Goal: Feedback & Contribution: Contribute content

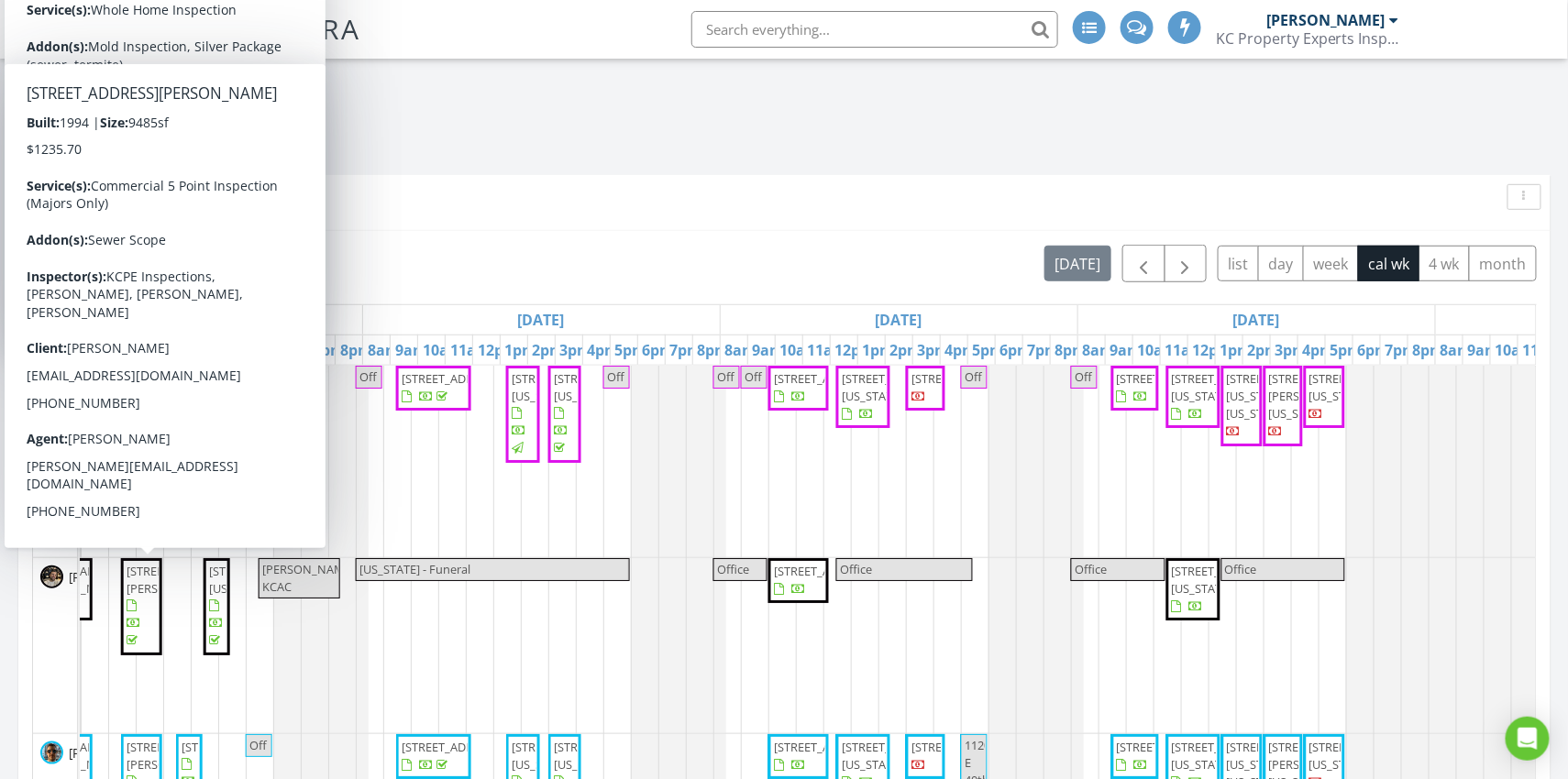
scroll to position [0, 797]
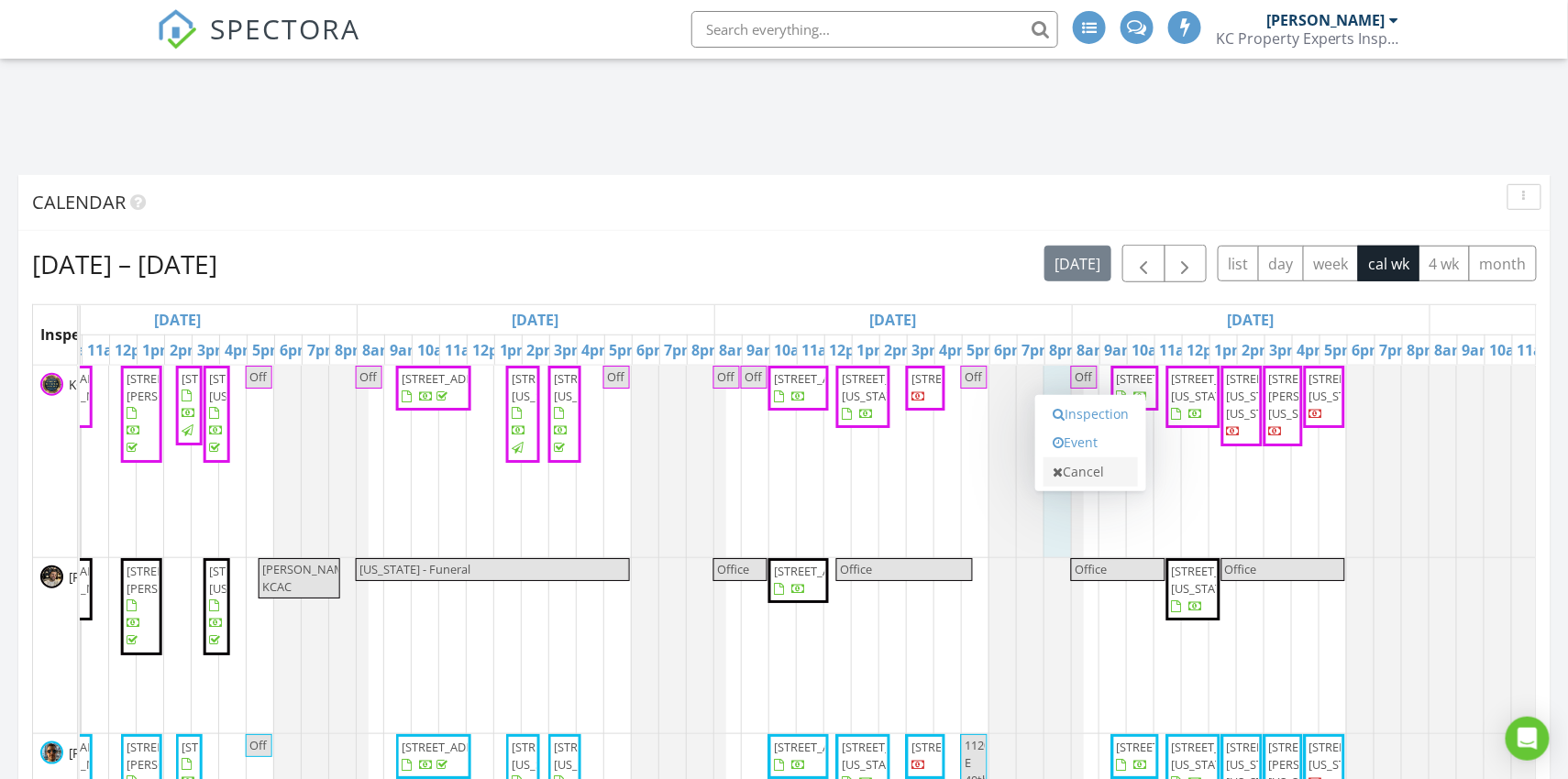
click at [1082, 475] on link "Cancel" at bounding box center [1090, 472] width 94 height 29
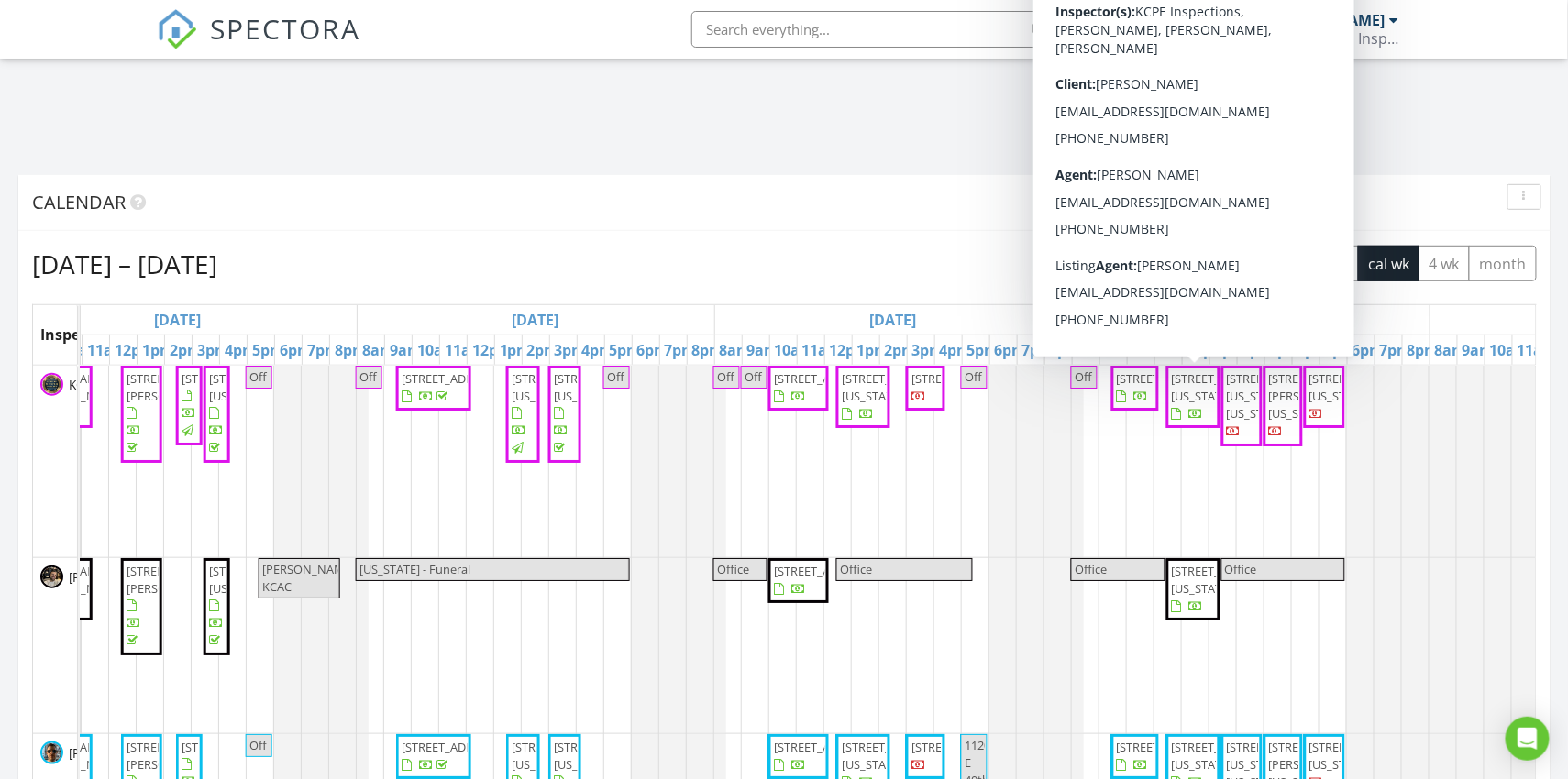
click at [1195, 405] on span "710 E 73rd St, Kansas City 64131" at bounding box center [1223, 388] width 103 height 34
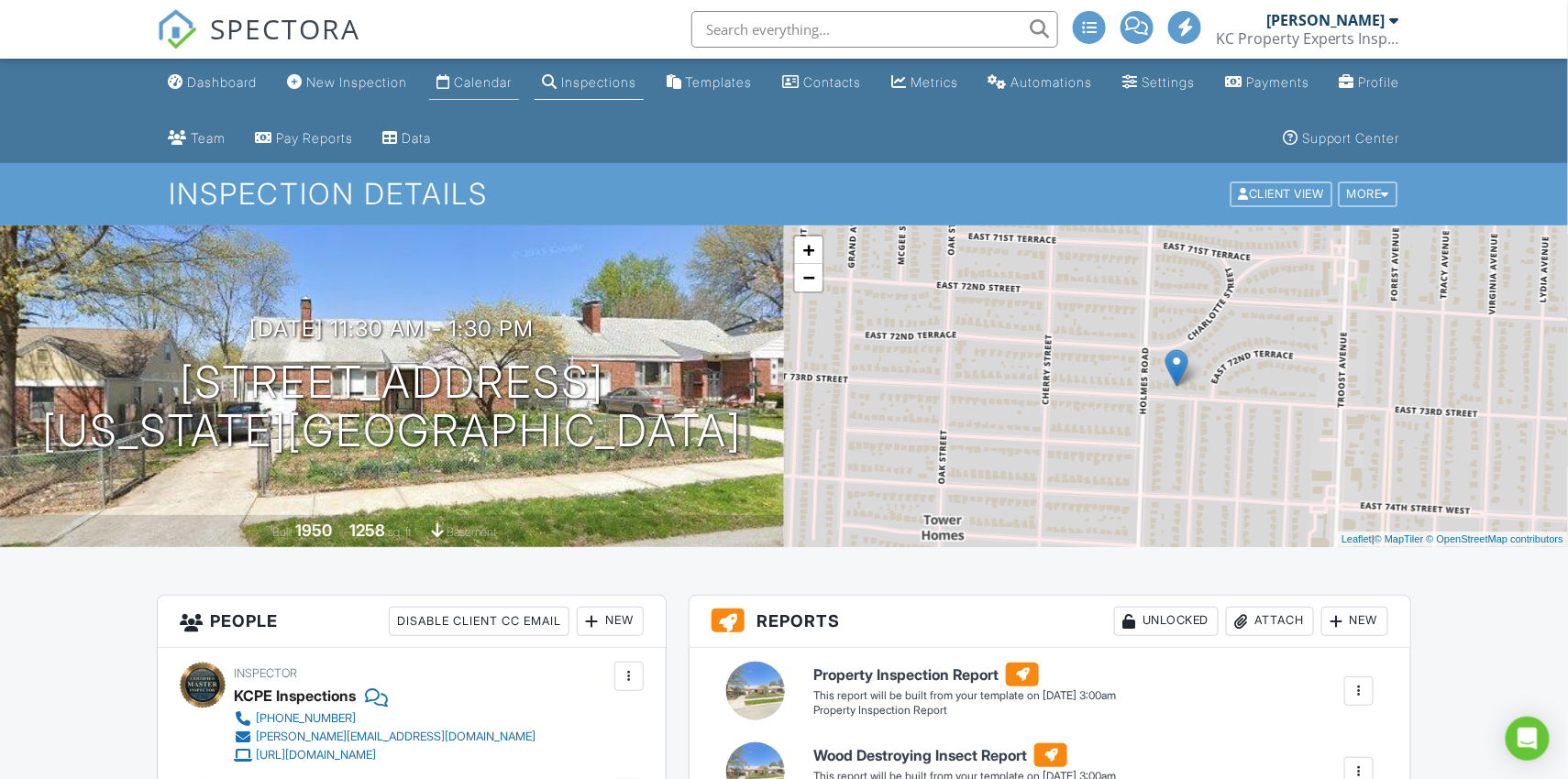
click at [513, 91] on link "Calendar" at bounding box center [473, 83] width 90 height 34
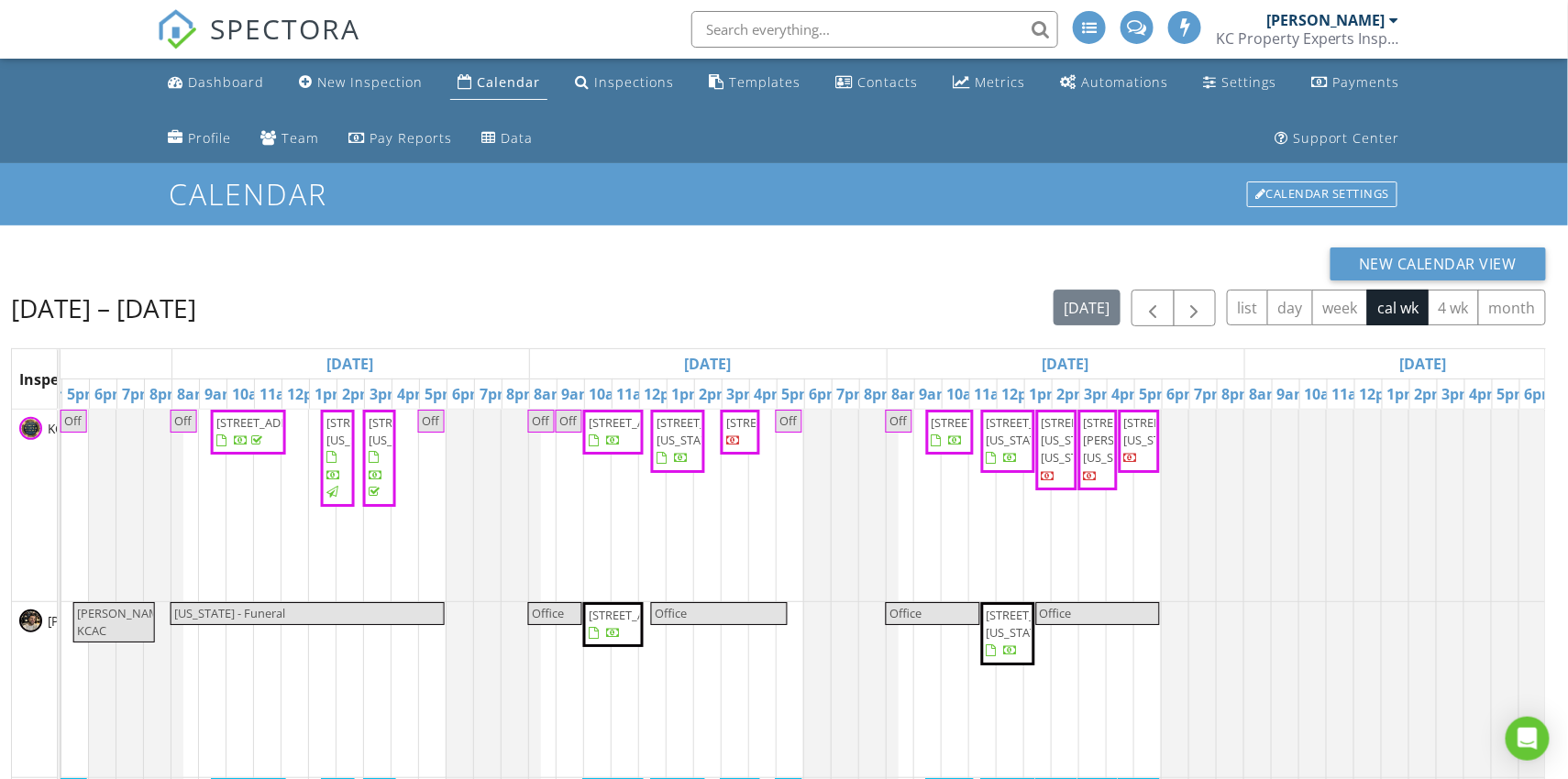
click at [961, 450] on span "[STREET_ADDRESS]" at bounding box center [949, 432] width 41 height 36
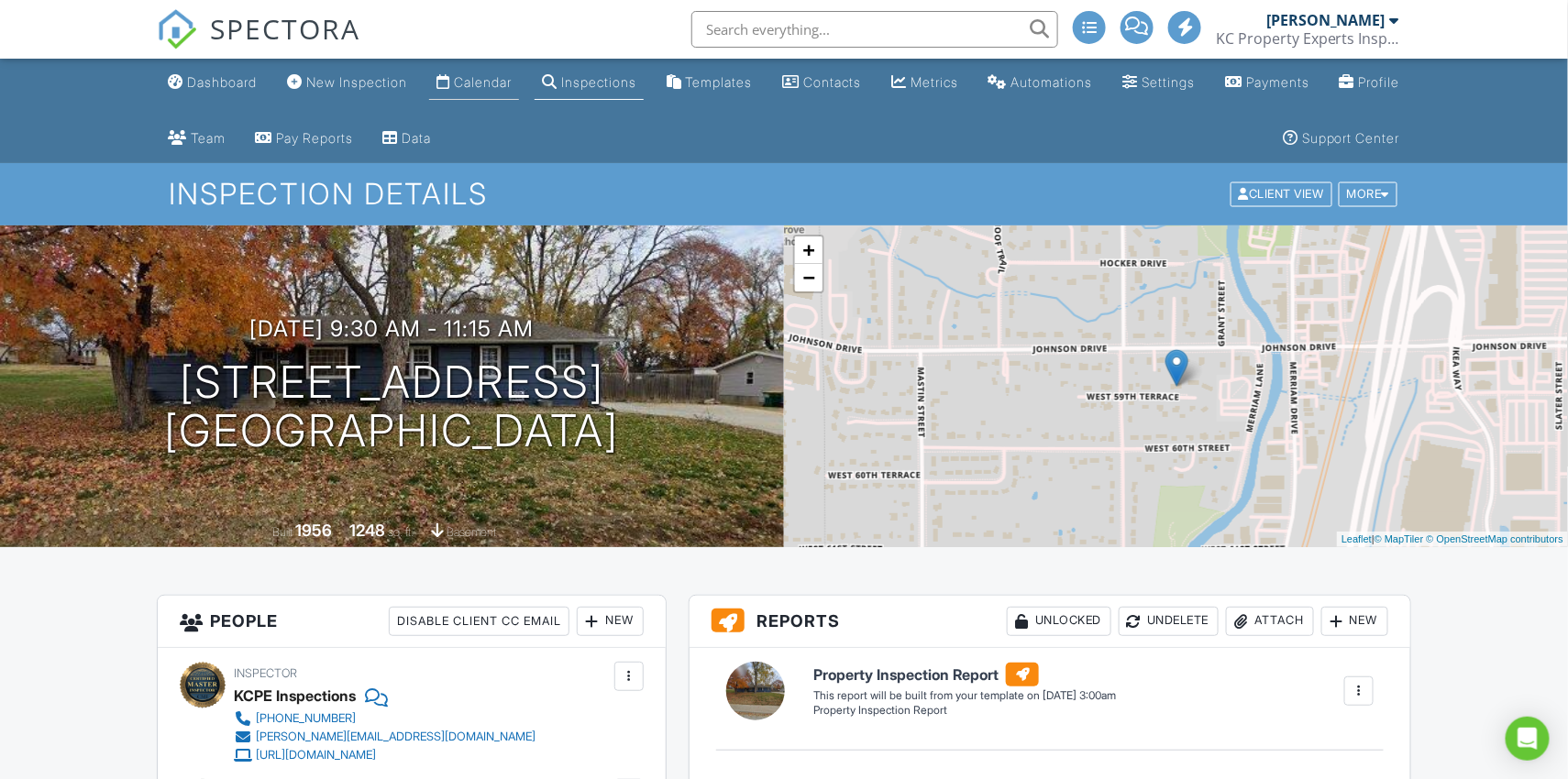
click at [519, 91] on link "Calendar" at bounding box center [473, 83] width 90 height 34
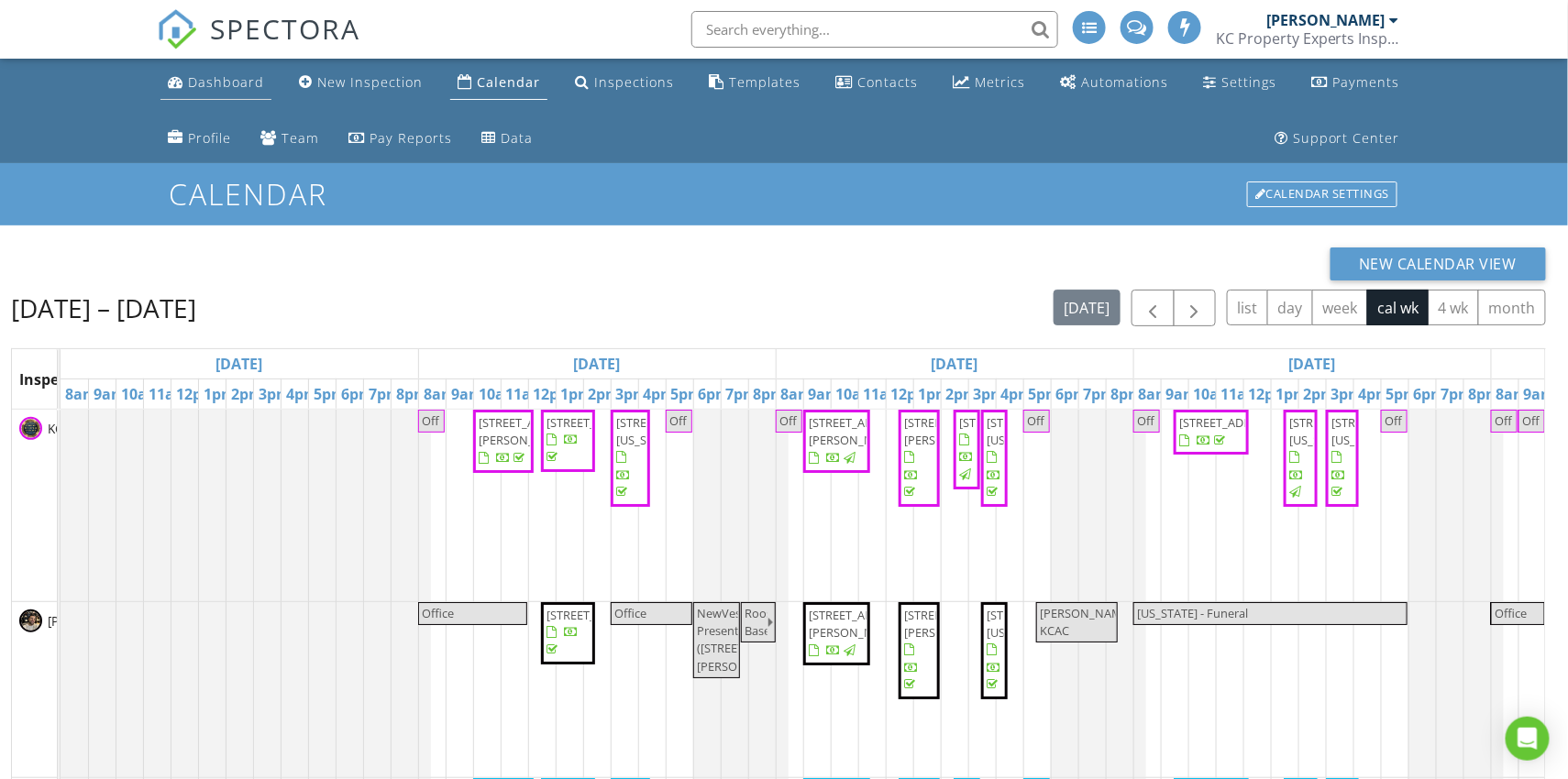
click at [245, 95] on link "Dashboard" at bounding box center [216, 83] width 111 height 34
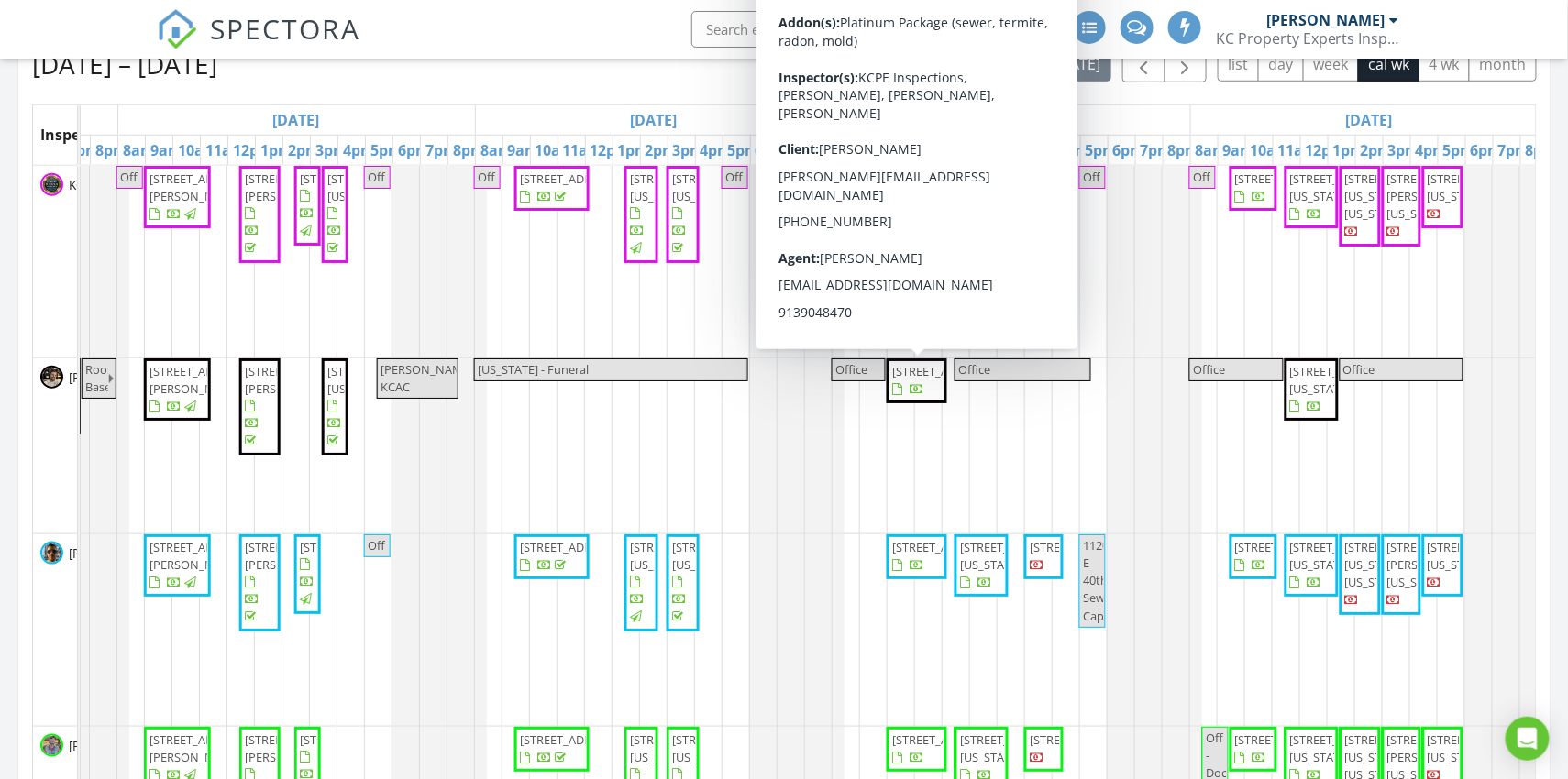
click at [934, 399] on span "26142 W 108th Terrace, Olathe 66061" at bounding box center [916, 381] width 53 height 36
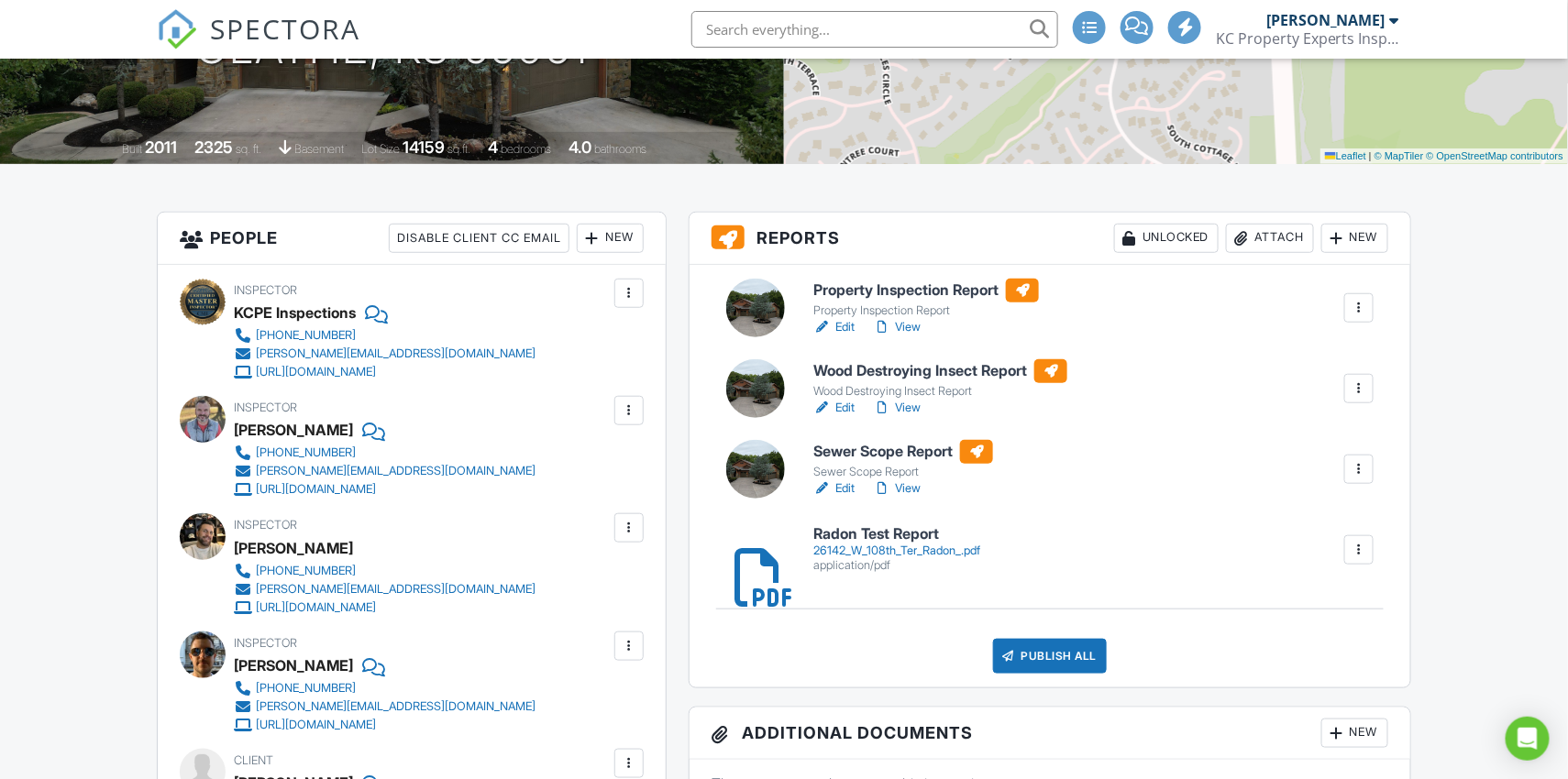
scroll to position [380, 0]
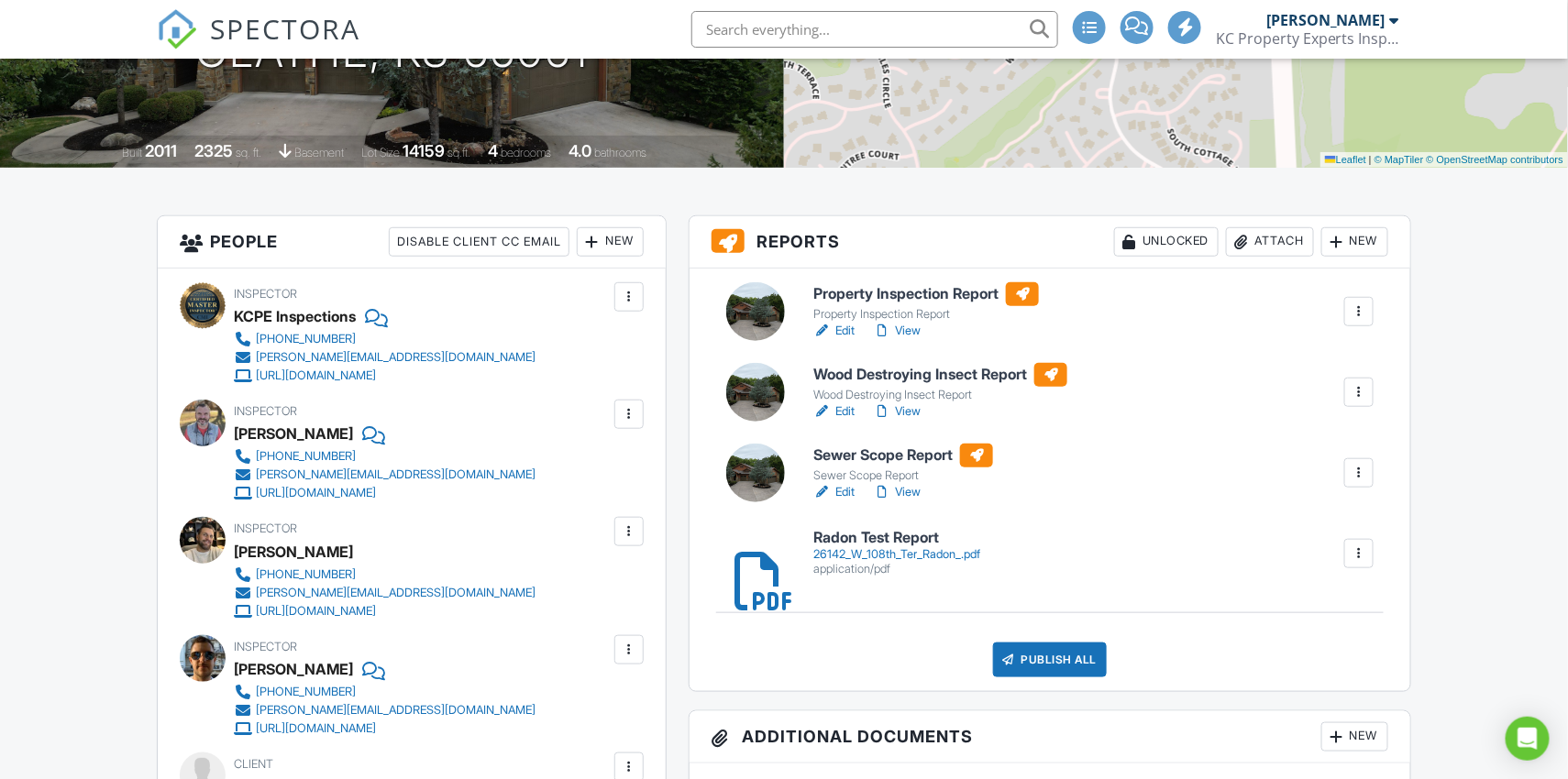
click at [913, 414] on link "View" at bounding box center [897, 411] width 48 height 18
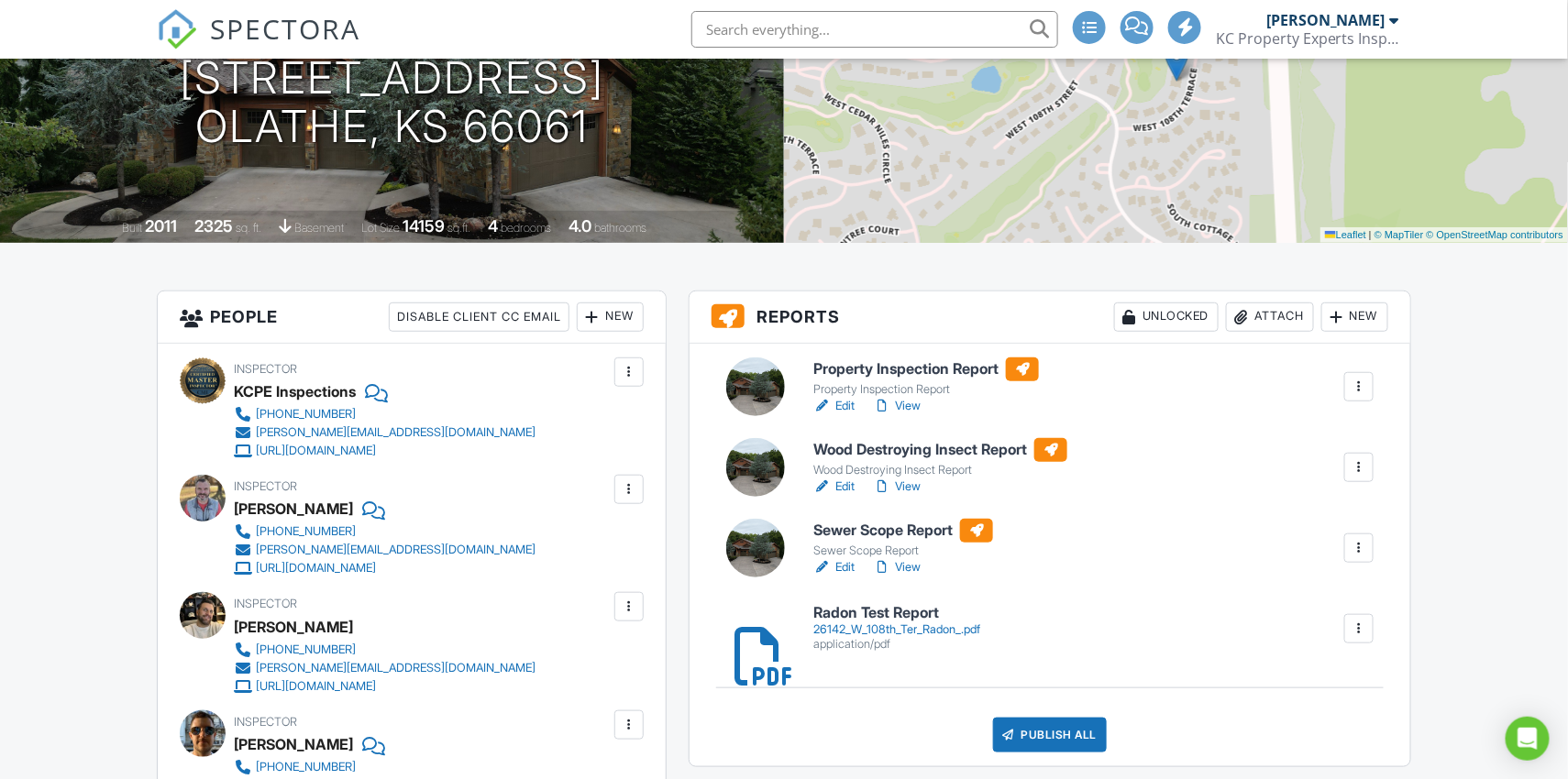
scroll to position [313, 0]
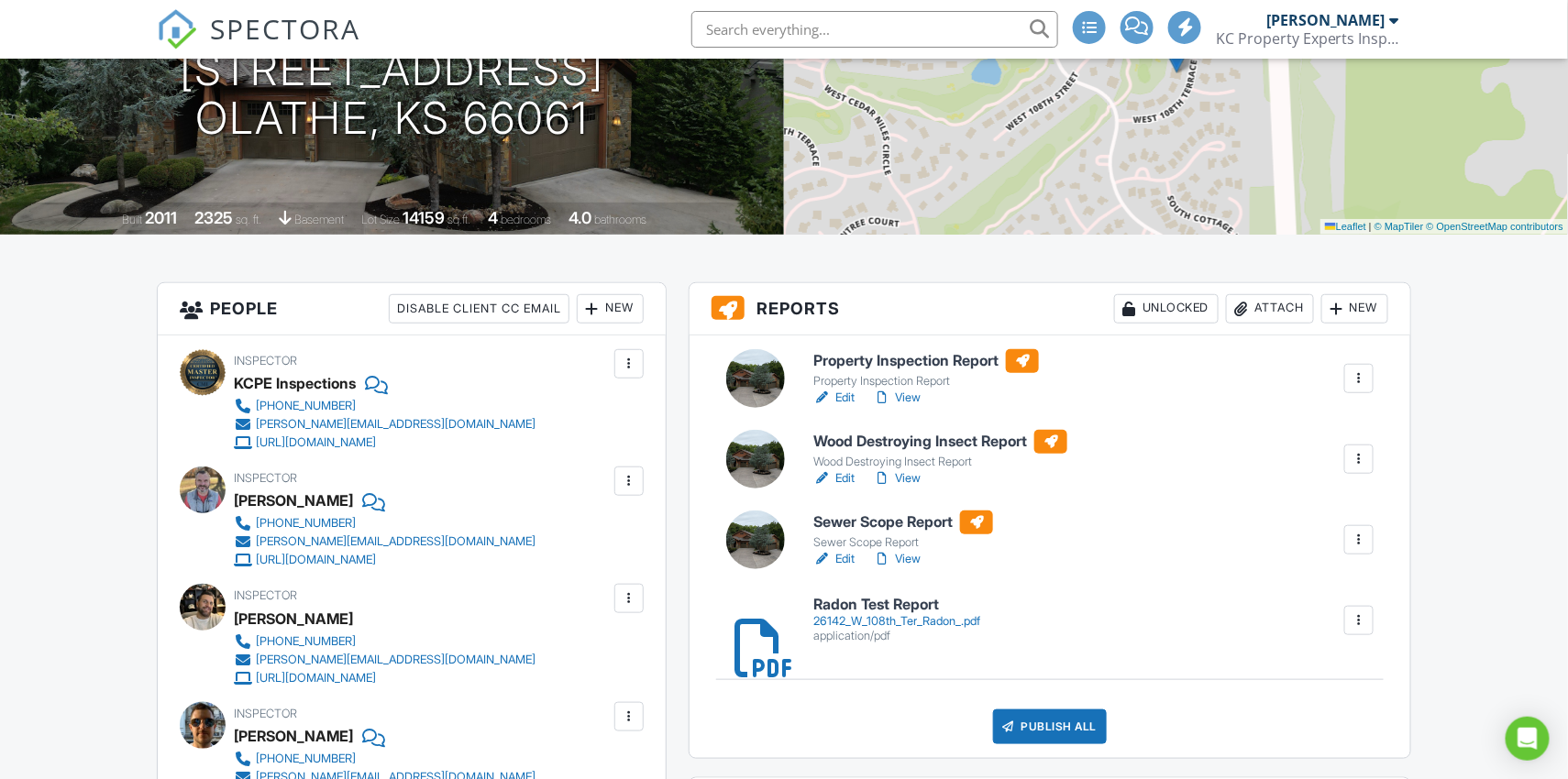
click at [911, 558] on link "View" at bounding box center [897, 558] width 48 height 18
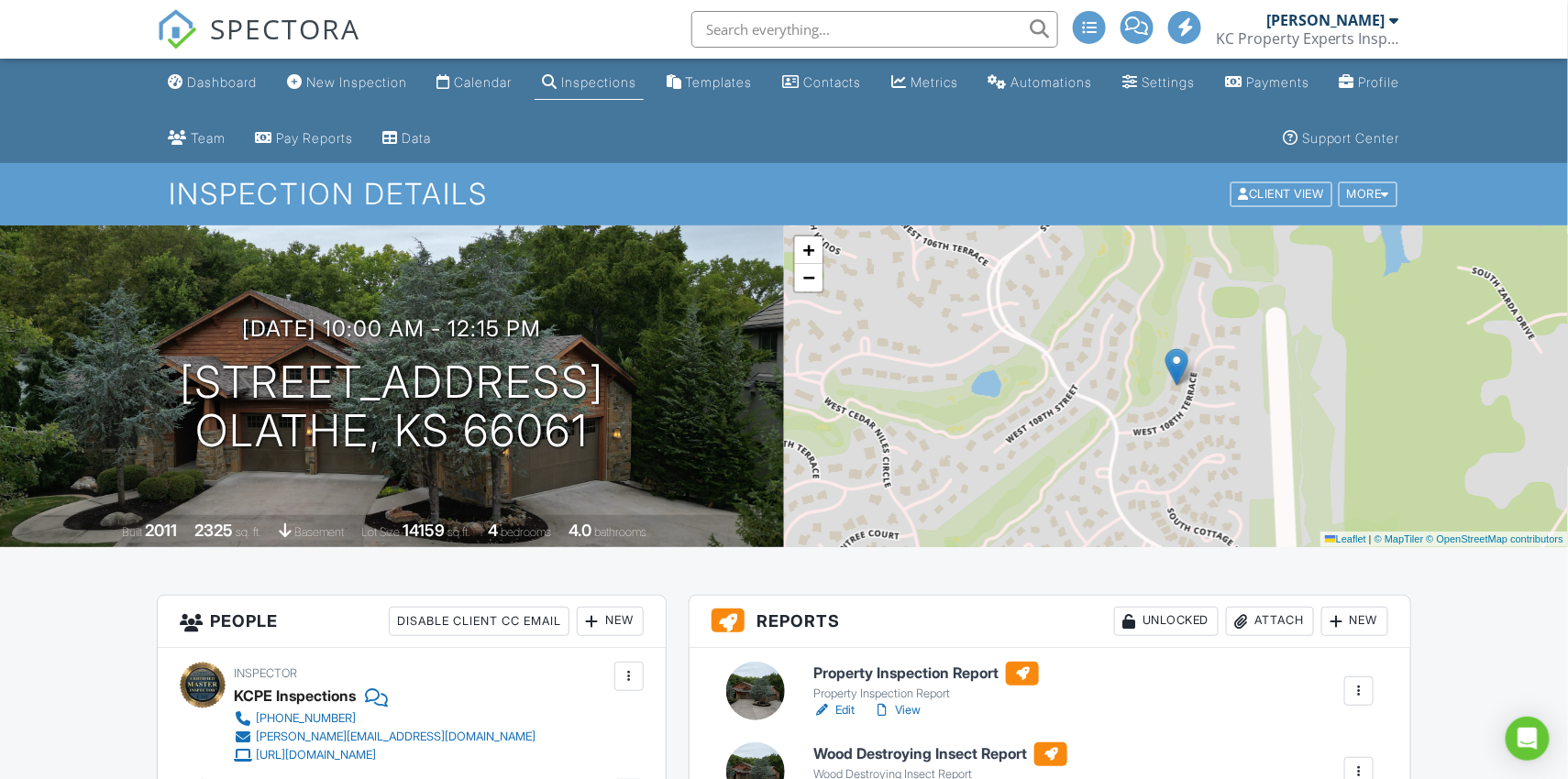
scroll to position [0, 0]
click at [752, 83] on div "Templates" at bounding box center [718, 82] width 67 height 16
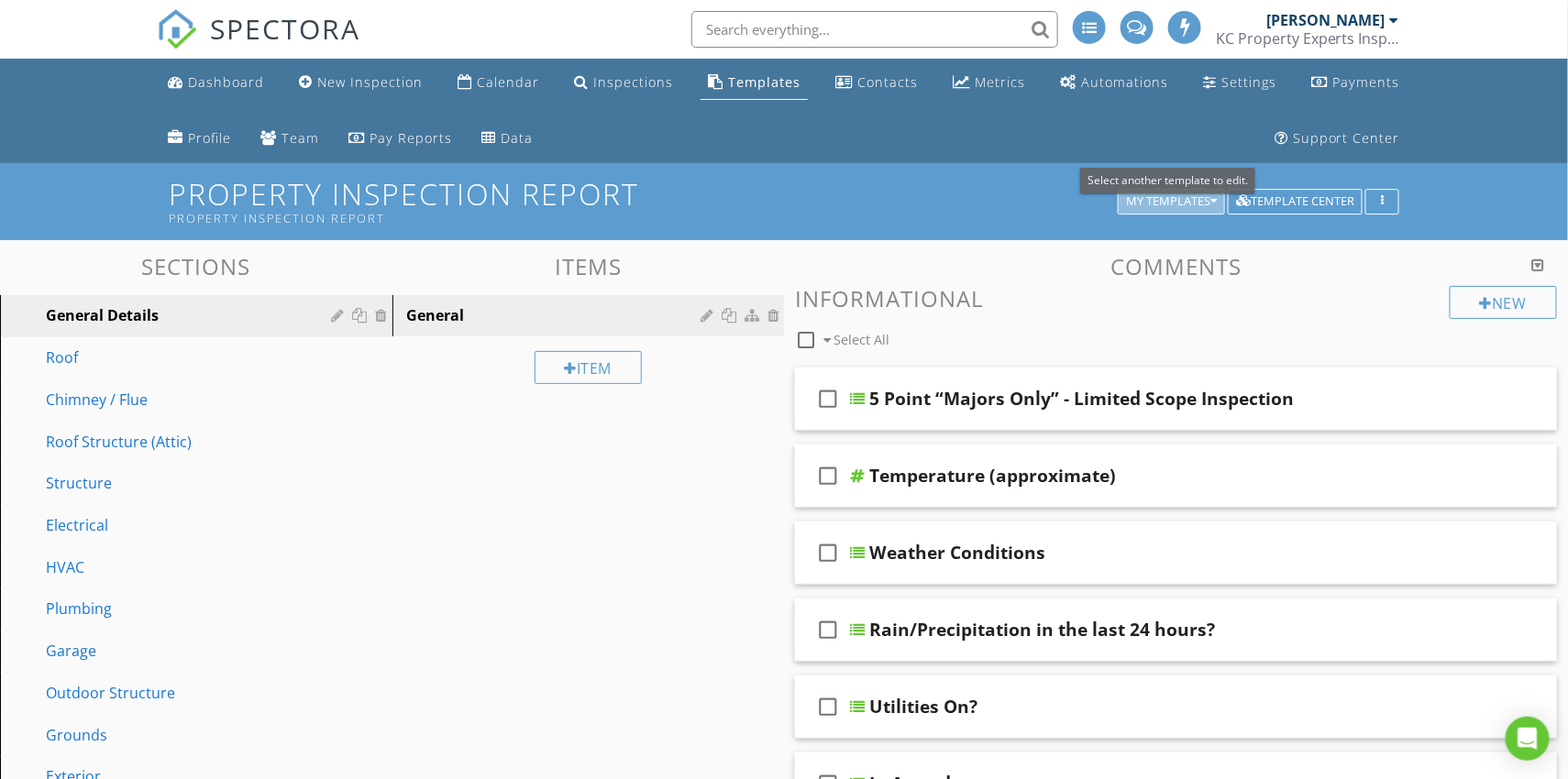
click at [1144, 200] on div "My Templates" at bounding box center [1171, 202] width 91 height 13
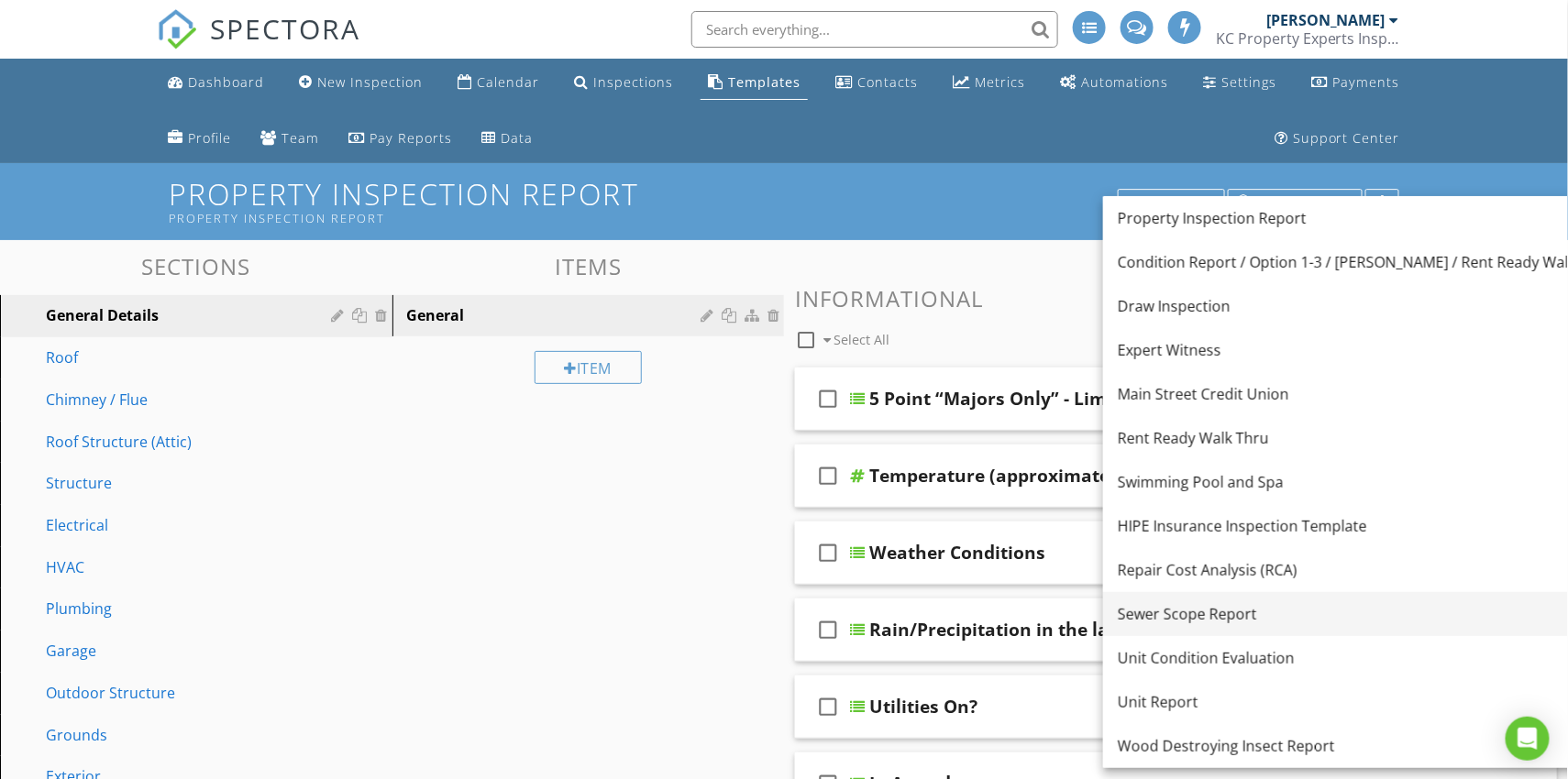
click at [1202, 615] on div "Sewer Scope Report" at bounding box center [1364, 614] width 495 height 22
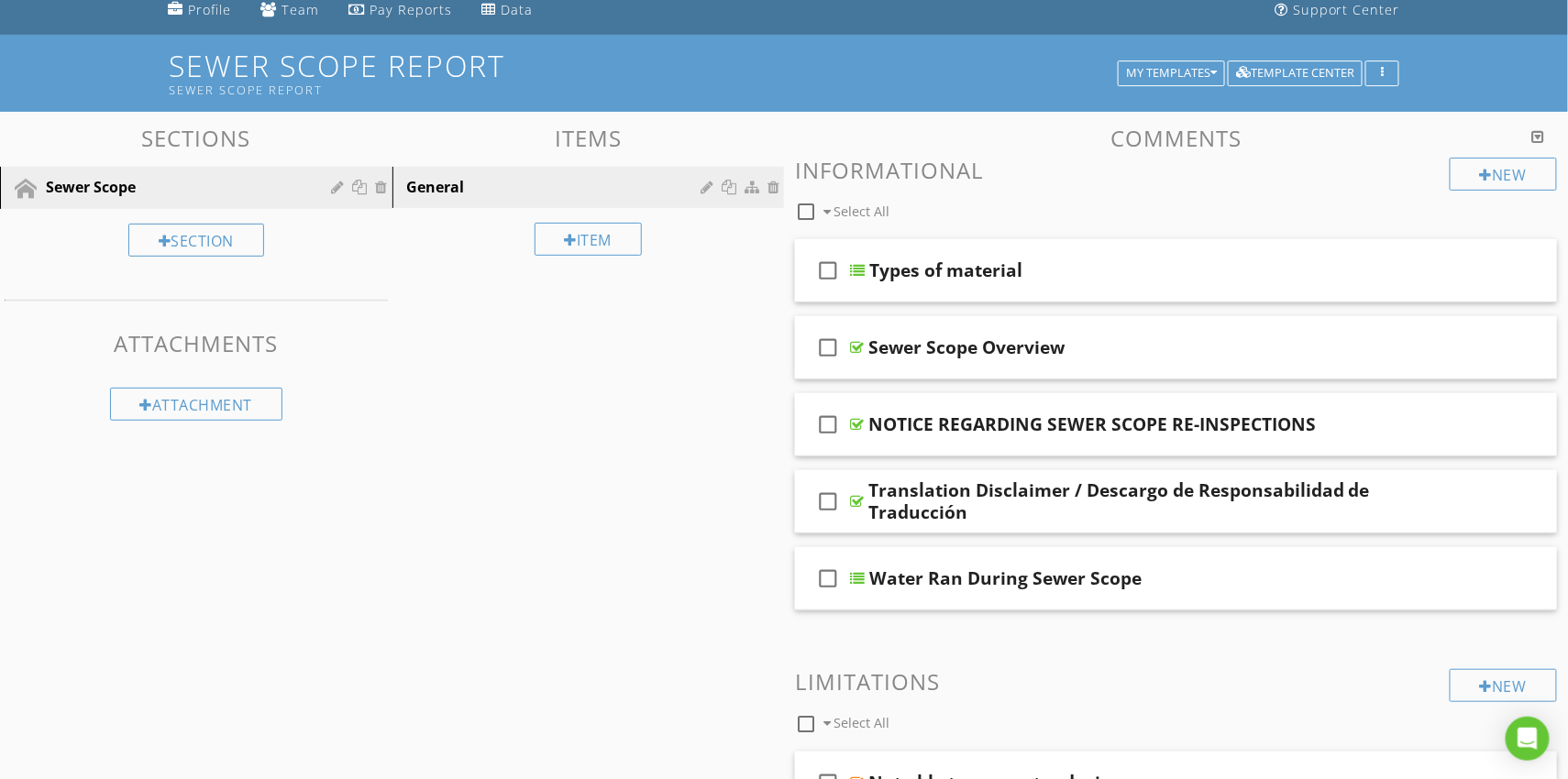
scroll to position [130, 0]
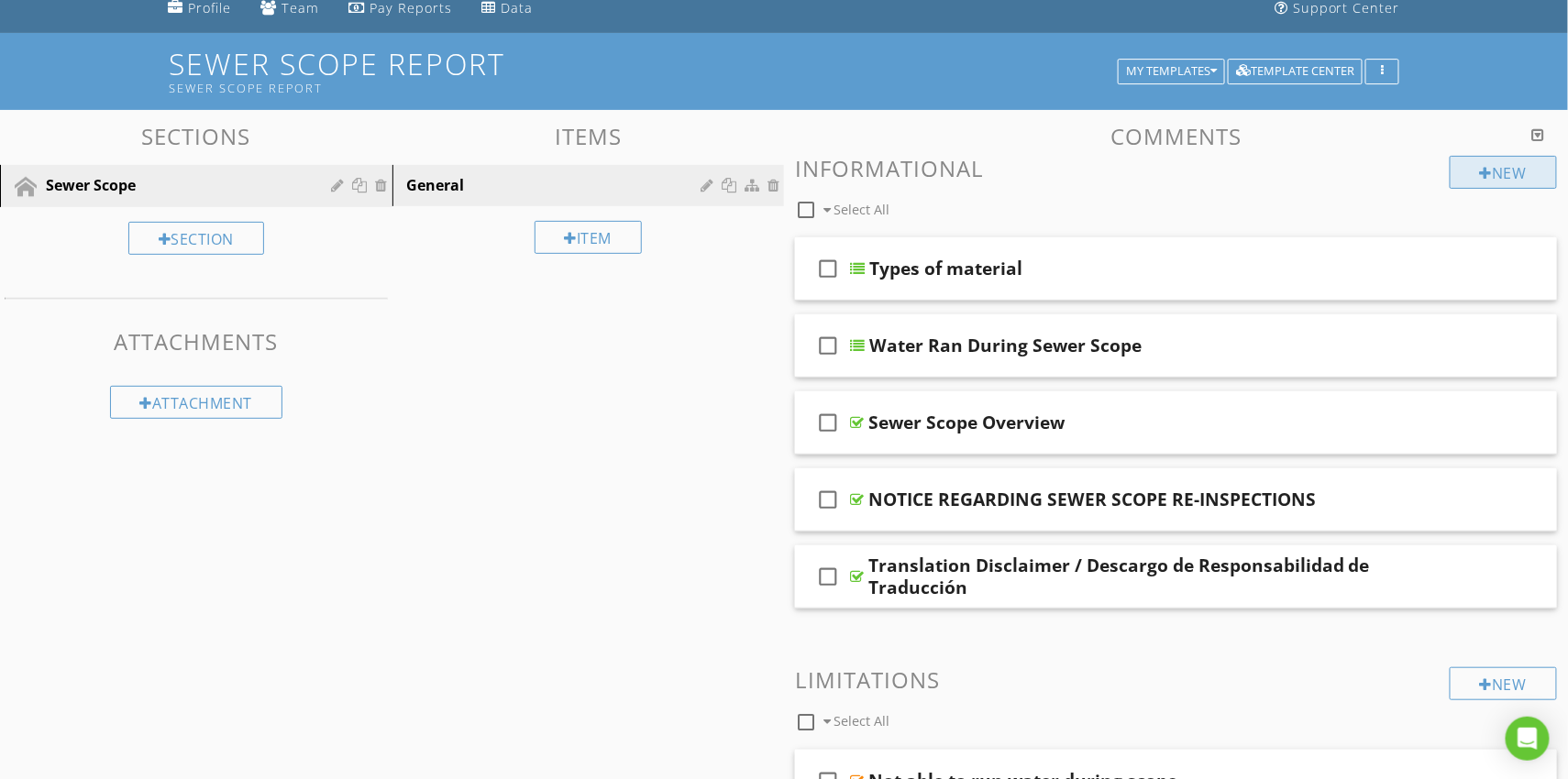
click at [1469, 169] on div "New" at bounding box center [1503, 172] width 107 height 33
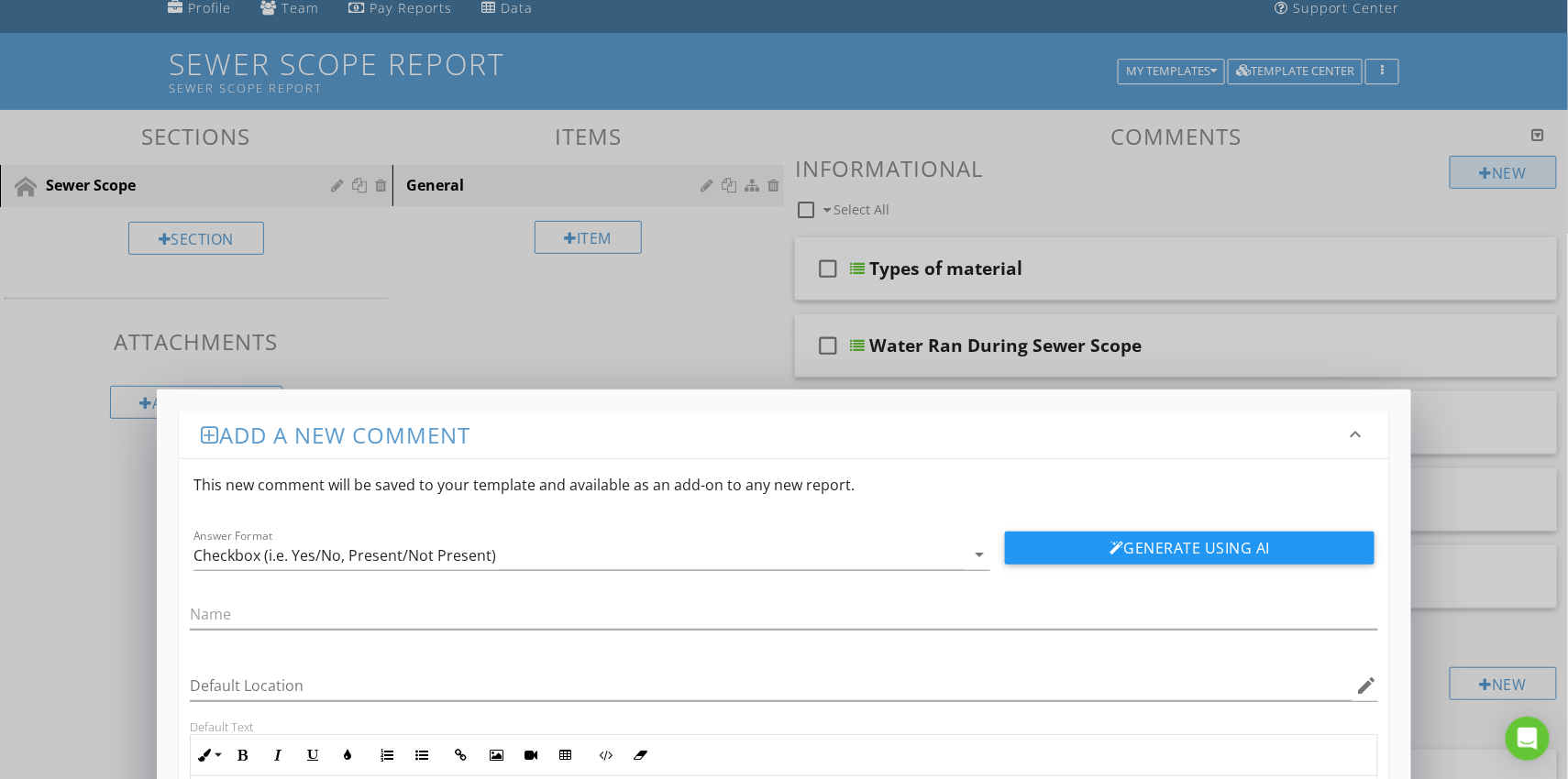
scroll to position [129, 0]
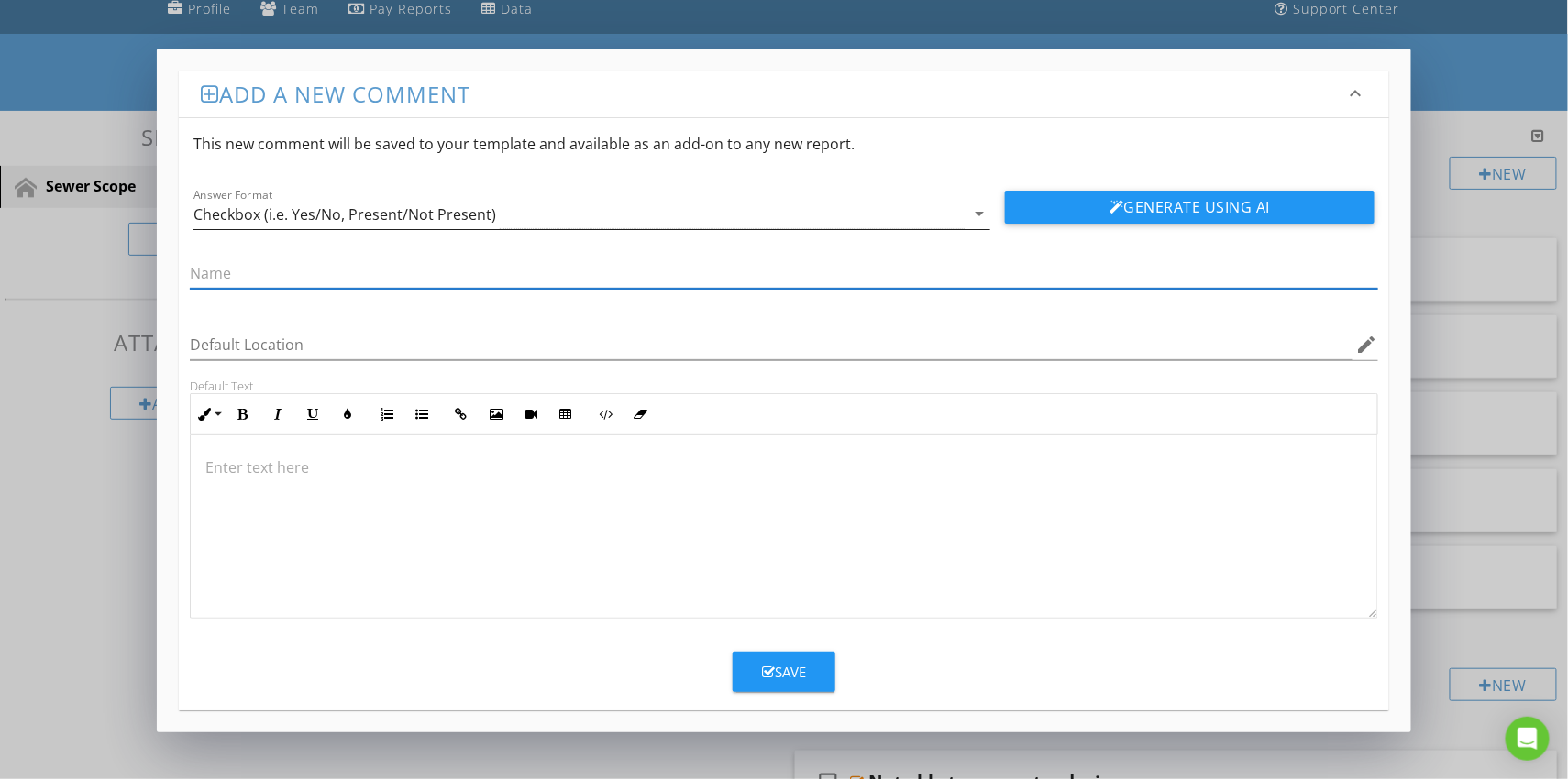
click at [939, 221] on div "Checkbox (i.e. Yes/No, Present/Not Present)" at bounding box center [579, 214] width 771 height 30
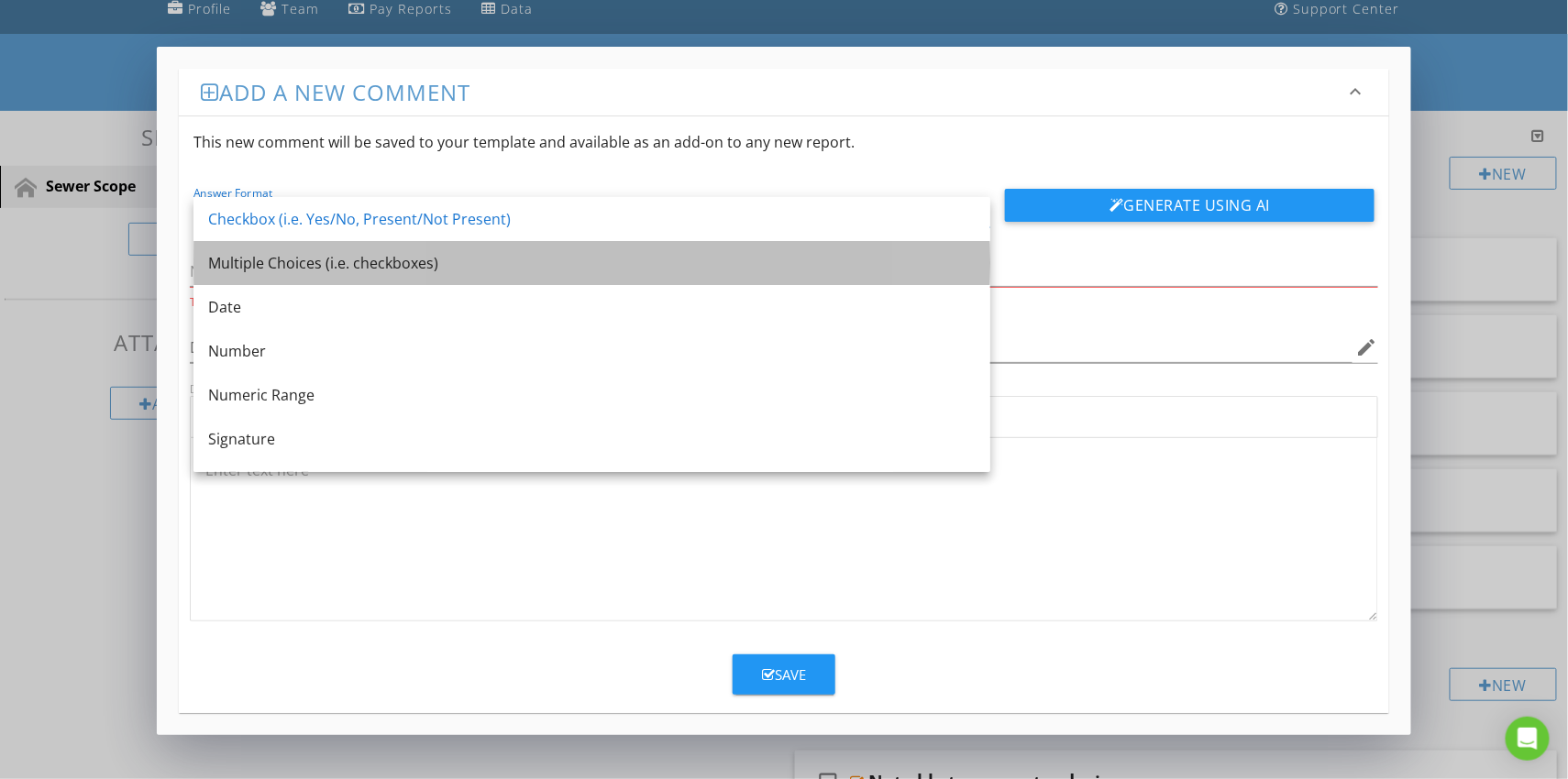
click at [909, 259] on div "Multiple Choices (i.e. checkboxes)" at bounding box center [592, 262] width 767 height 22
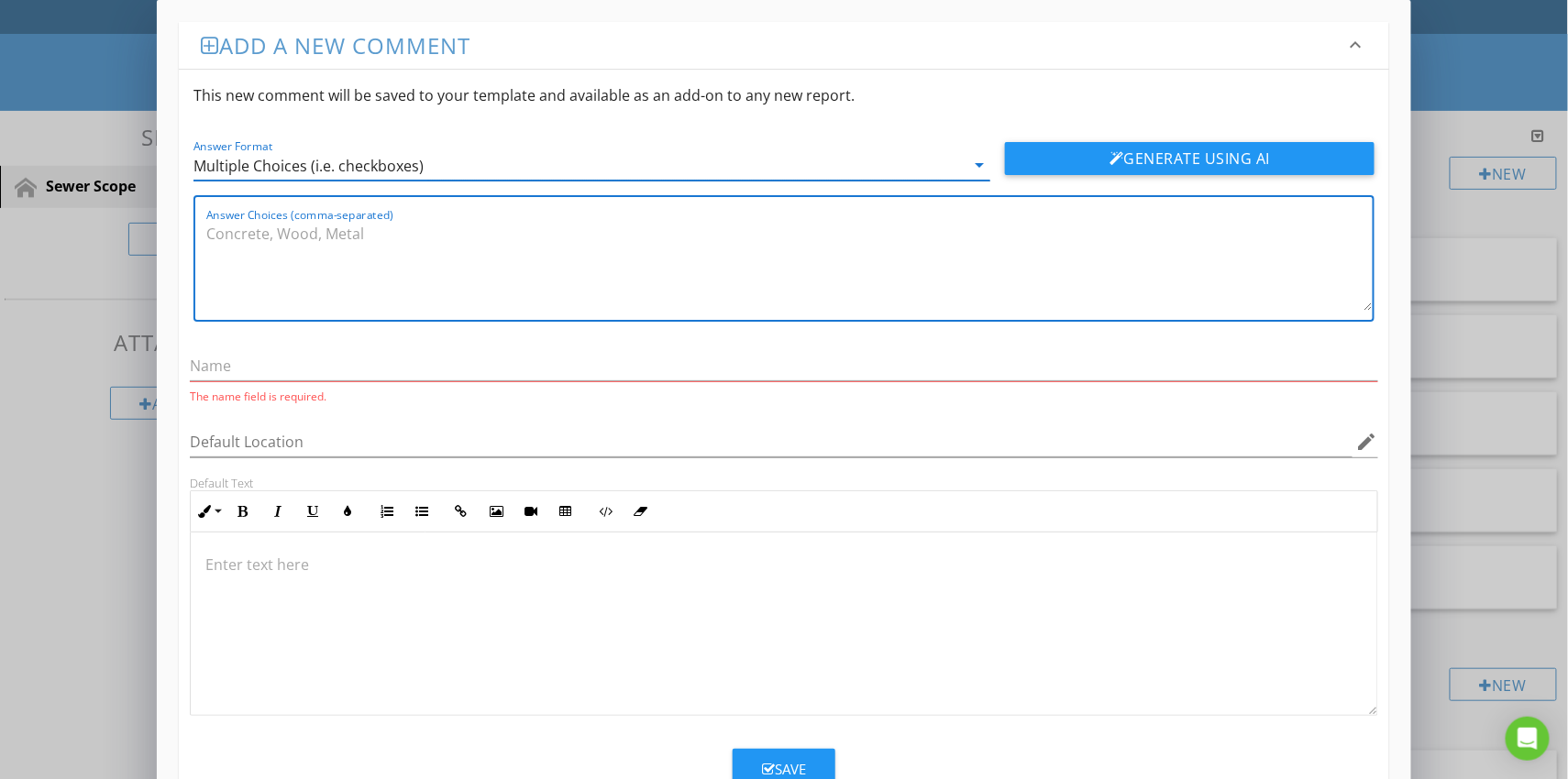
click at [908, 255] on textarea "Answer Choices (comma-separated)" at bounding box center [789, 264] width 1166 height 91
type textarea "Yes, No"
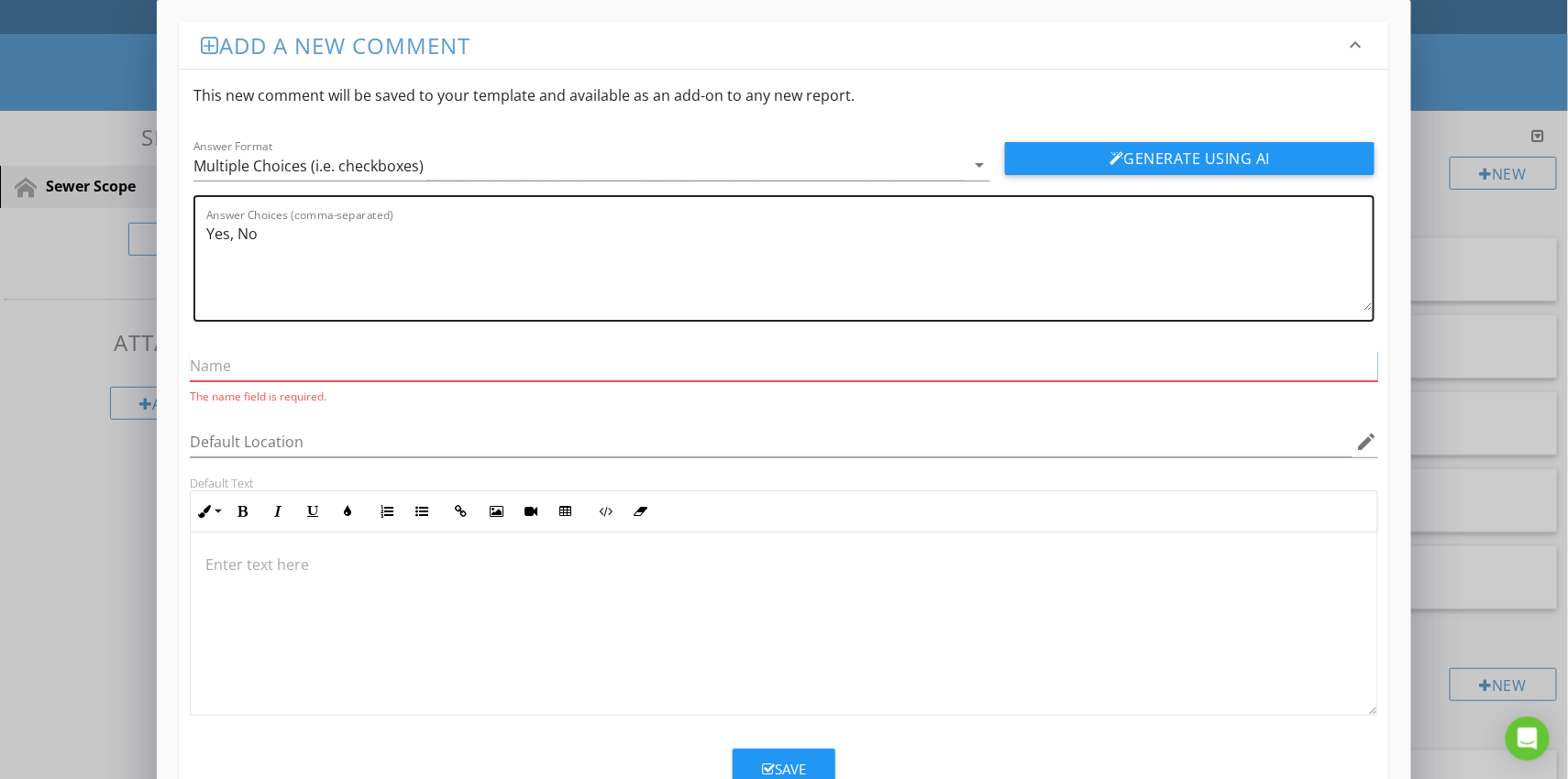
type input "D"
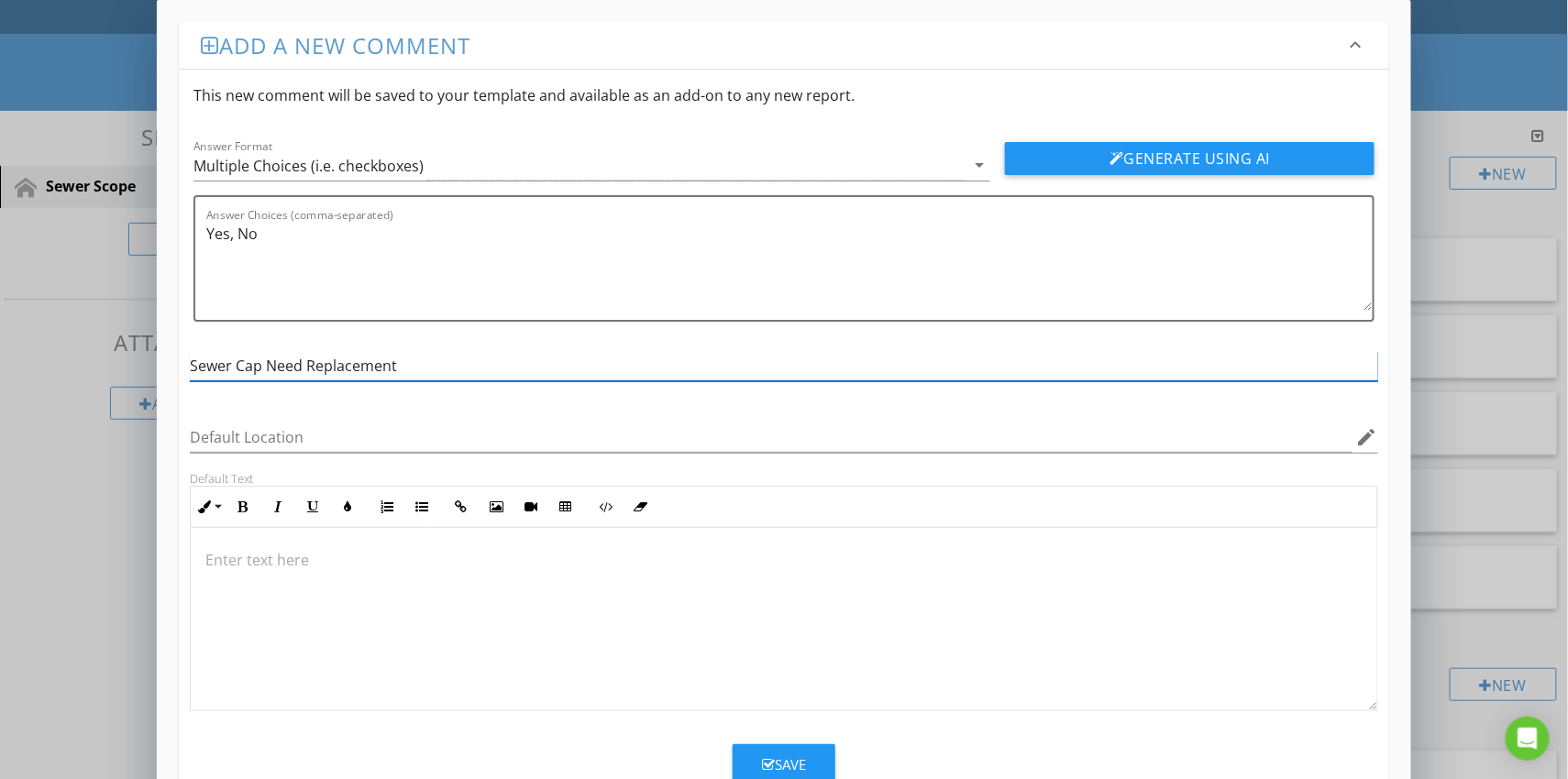
click at [928, 369] on input "Sewer Cap Need Replacement" at bounding box center [784, 366] width 1188 height 30
drag, startPoint x: 437, startPoint y: 359, endPoint x: 175, endPoint y: 365, distance: 262.1
click at [175, 365] on div "Add a new comment keyboard_arrow_down This new comment will be saved to your te…" at bounding box center [784, 412] width 1254 height 825
paste input "Was a new sewer cleanout cap installed during the inspection"
type input "Was a new sewer cleanout cap installed during the inspection?"
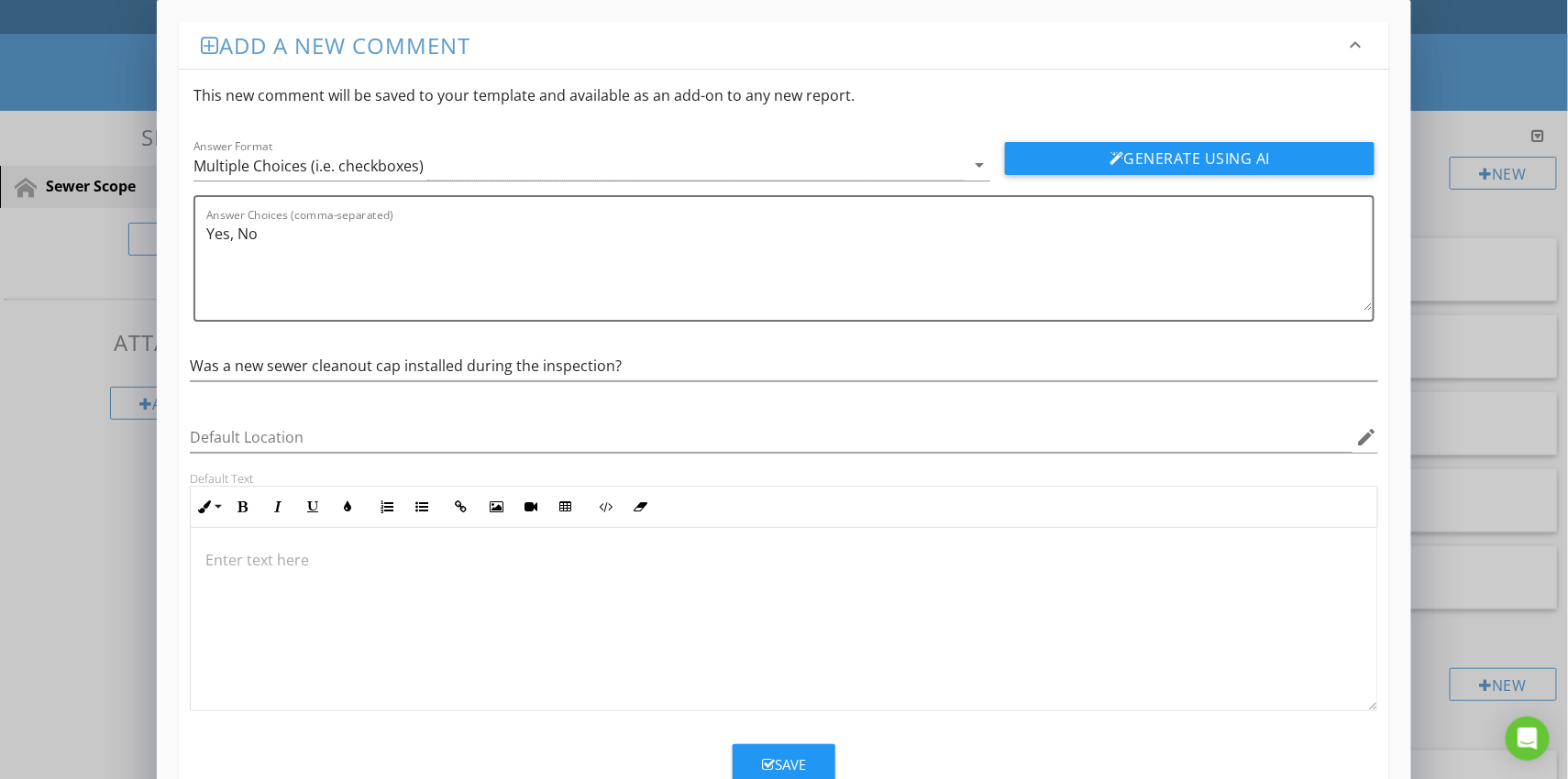
click at [840, 550] on p at bounding box center [784, 560] width 1157 height 22
click at [771, 758] on icon "button" at bounding box center [768, 765] width 13 height 14
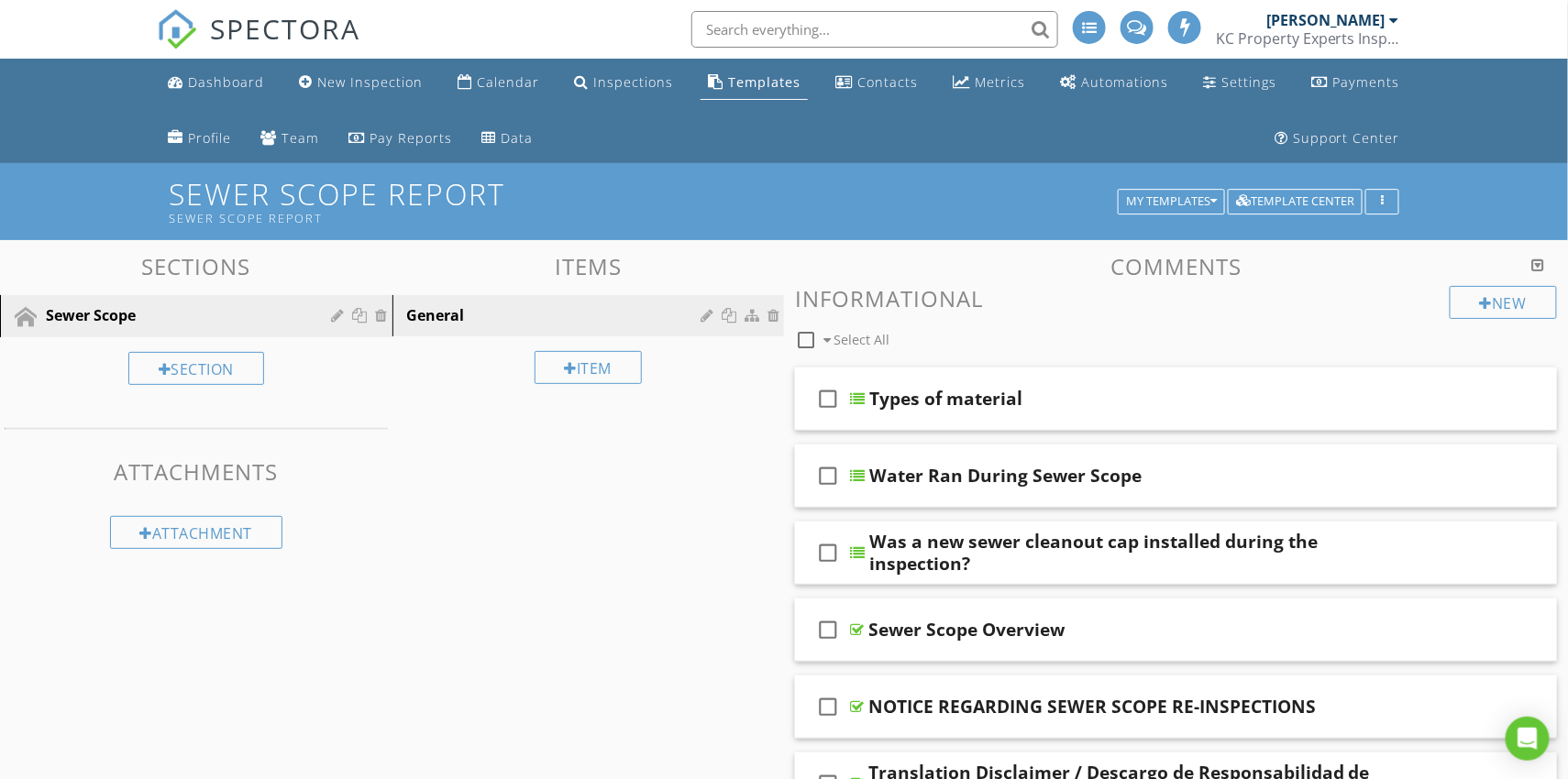
scroll to position [0, 0]
click at [1219, 80] on link "Settings" at bounding box center [1240, 83] width 88 height 34
